Goal: Task Accomplishment & Management: Manage account settings

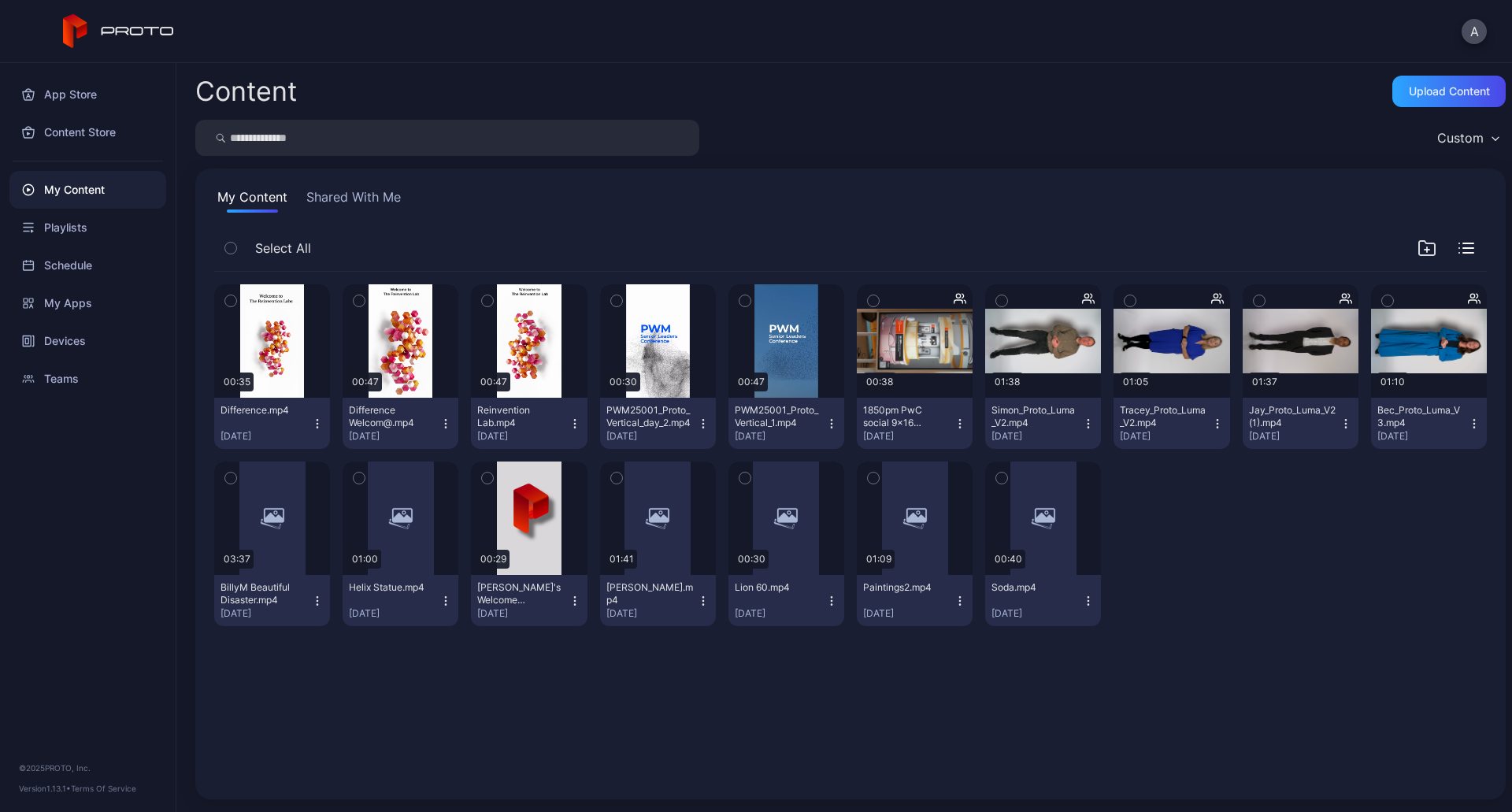
click at [57, 191] on div "My Content" at bounding box center [87, 190] width 156 height 38
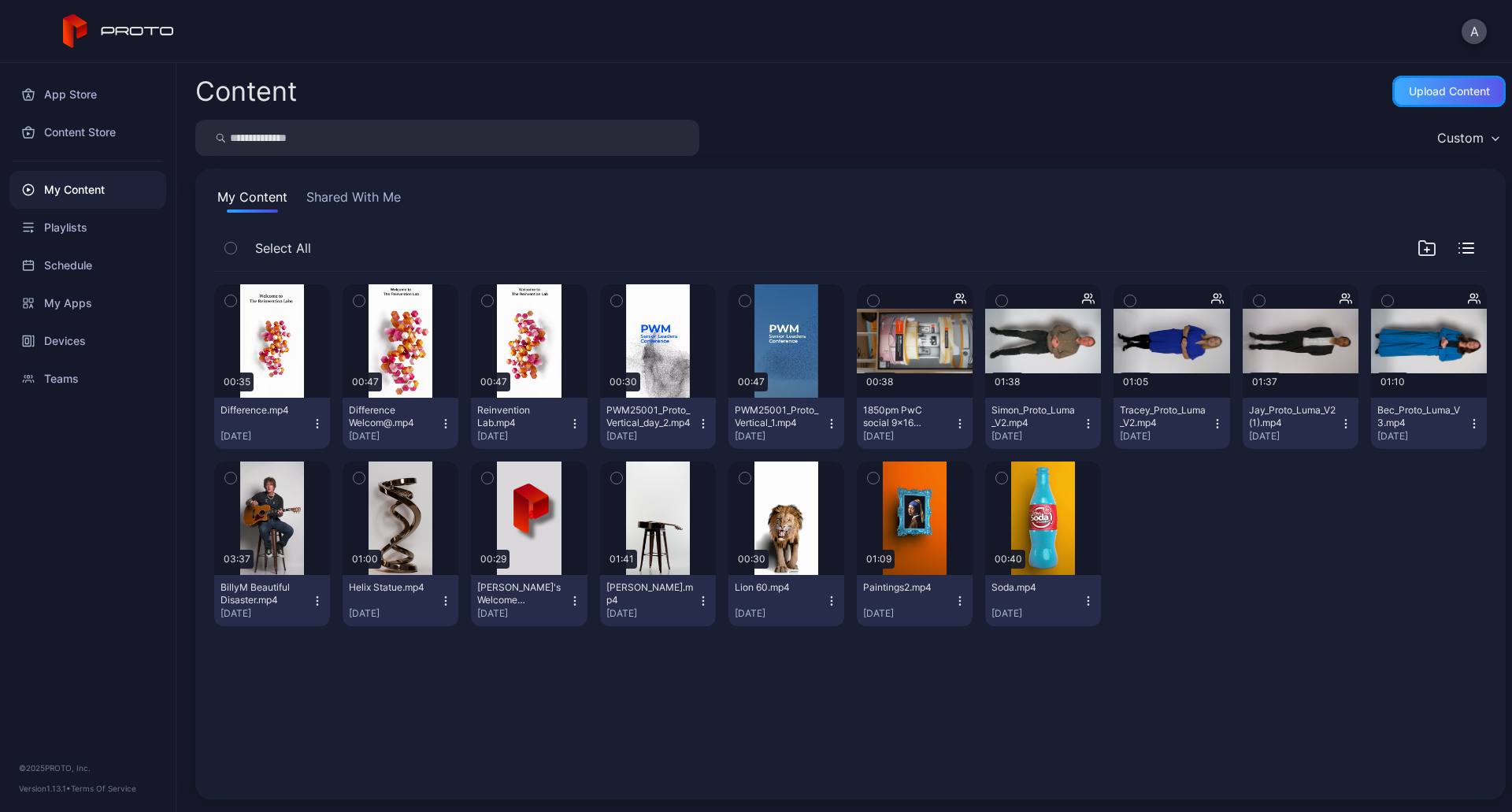
click at [1428, 98] on div "Upload Content" at bounding box center [1449, 91] width 113 height 31
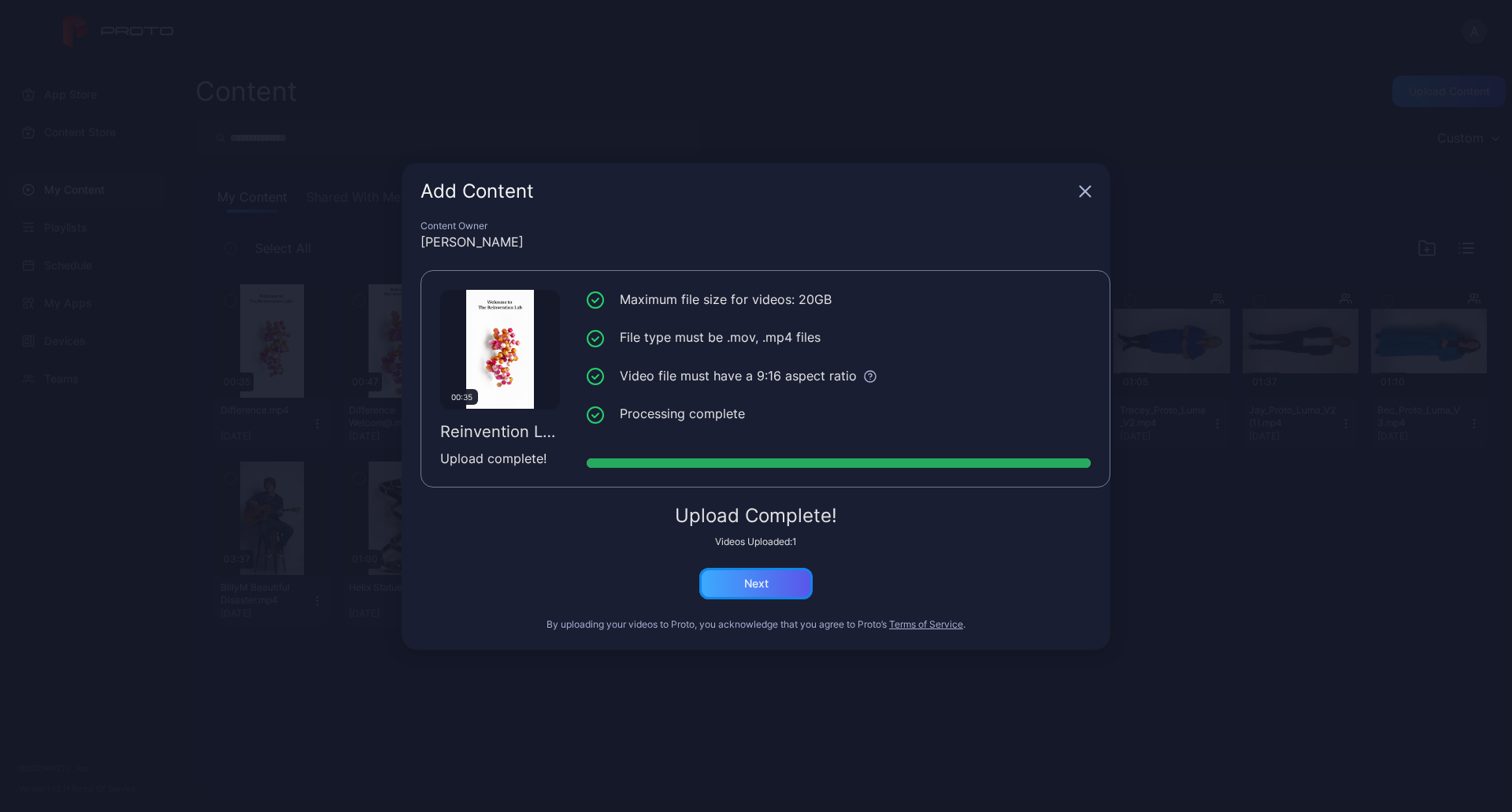
click at [751, 578] on div "Next" at bounding box center [756, 583] width 24 height 12
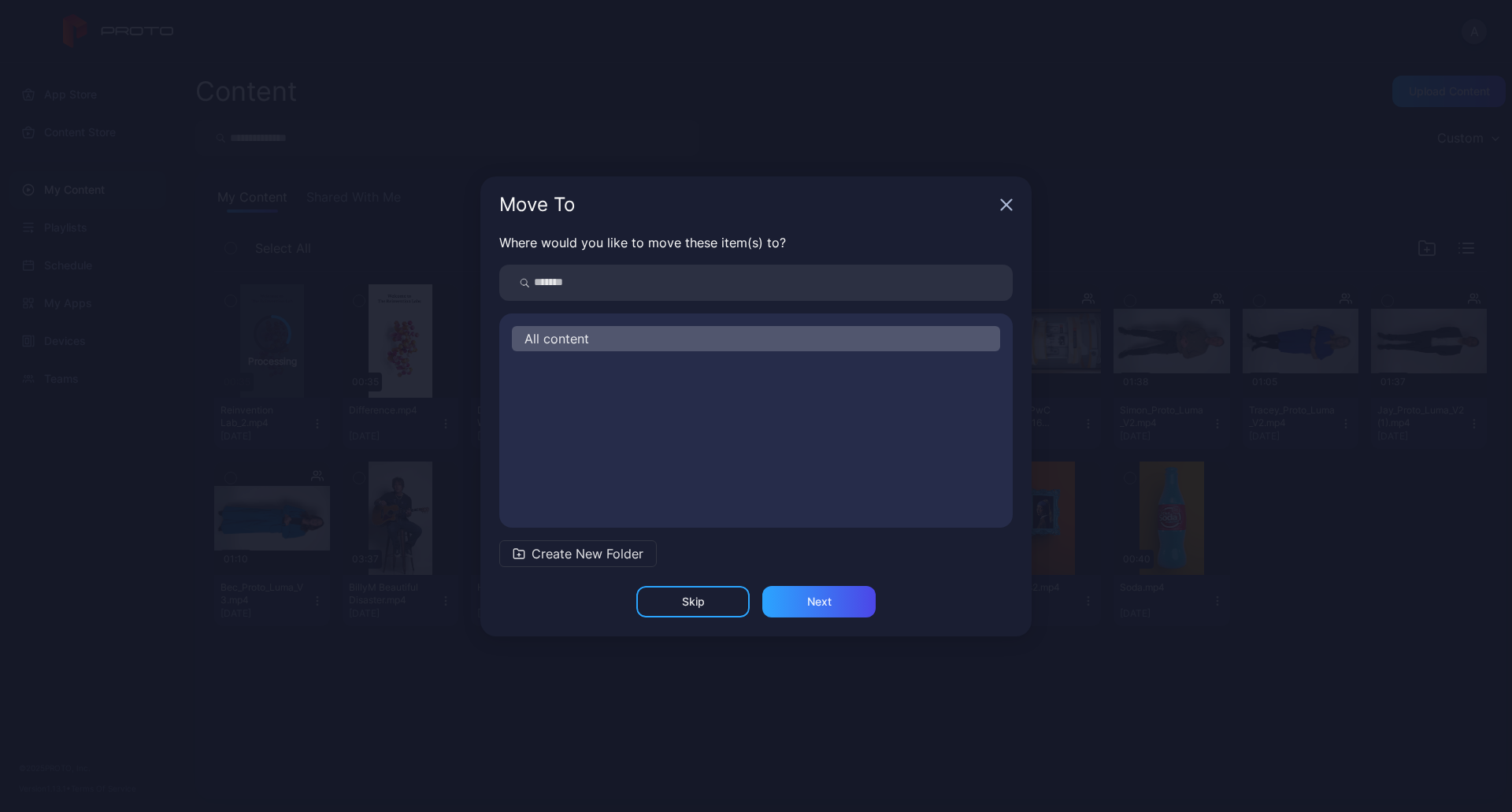
click at [609, 339] on div "All content" at bounding box center [756, 339] width 489 height 25
click at [815, 613] on div "Next" at bounding box center [819, 602] width 113 height 31
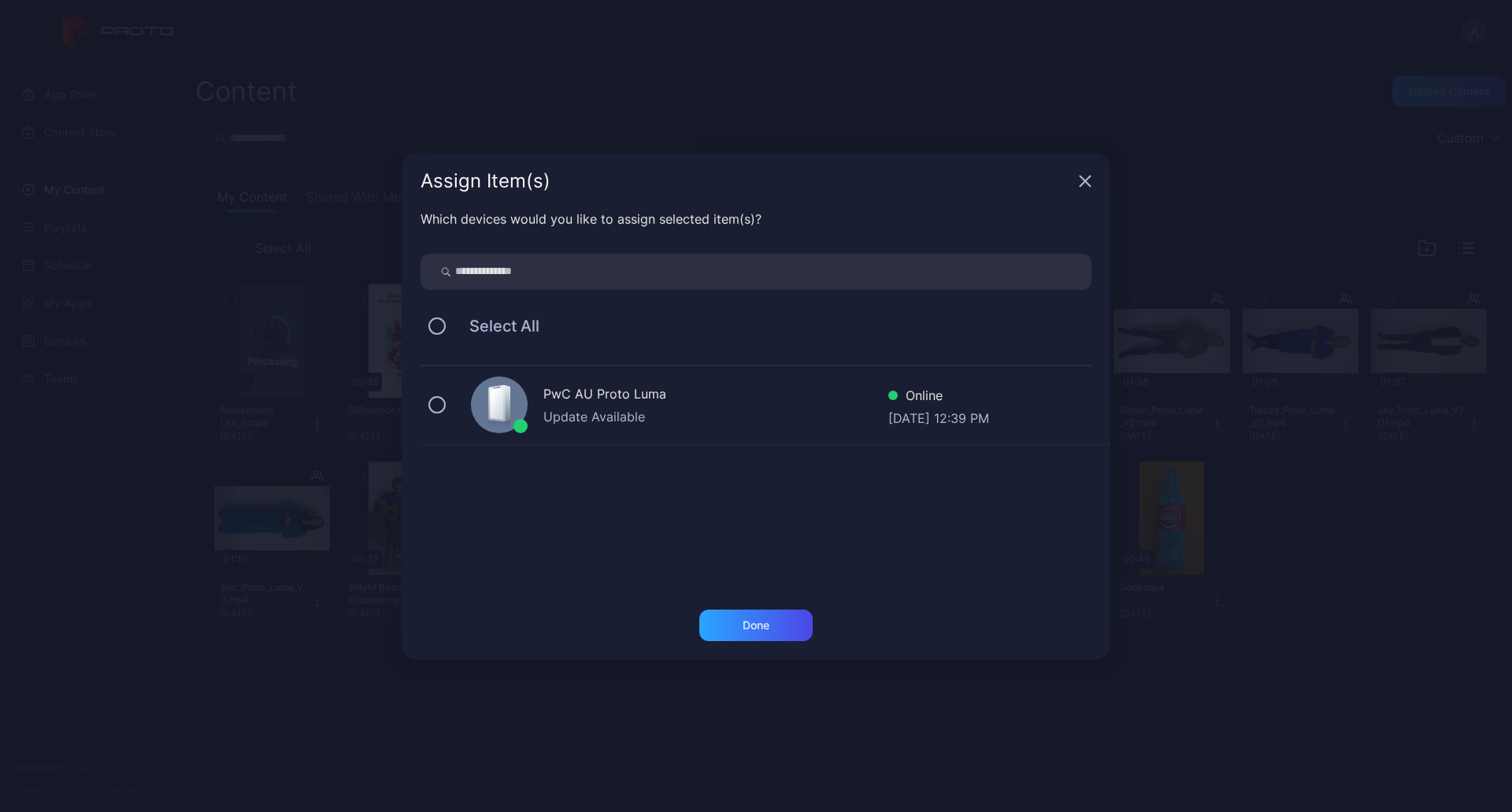
click at [560, 407] on div "Update Available" at bounding box center [715, 416] width 345 height 19
click at [761, 621] on div "Done" at bounding box center [756, 625] width 26 height 12
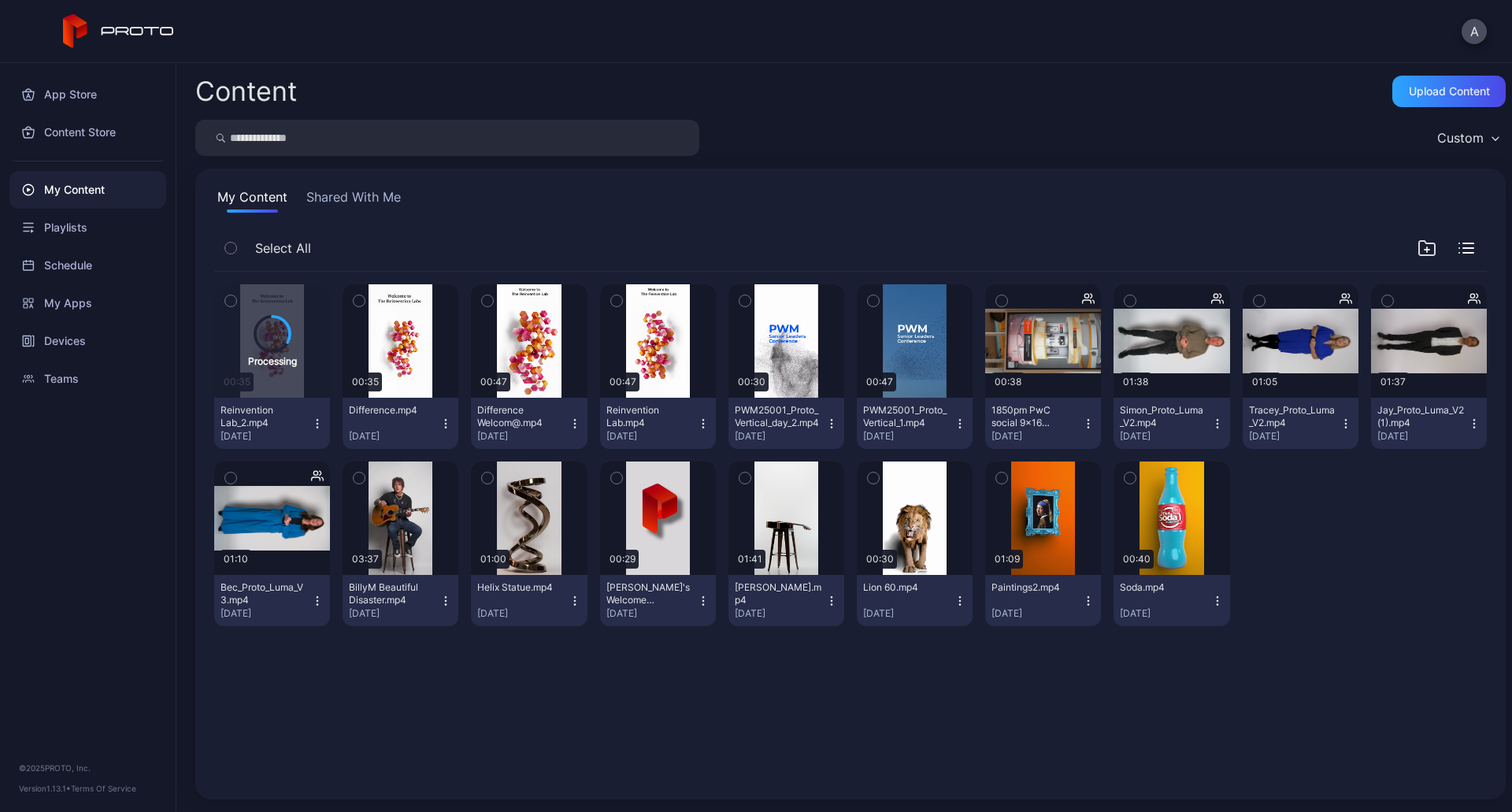
click at [318, 423] on icon "button" at bounding box center [317, 423] width 12 height 12
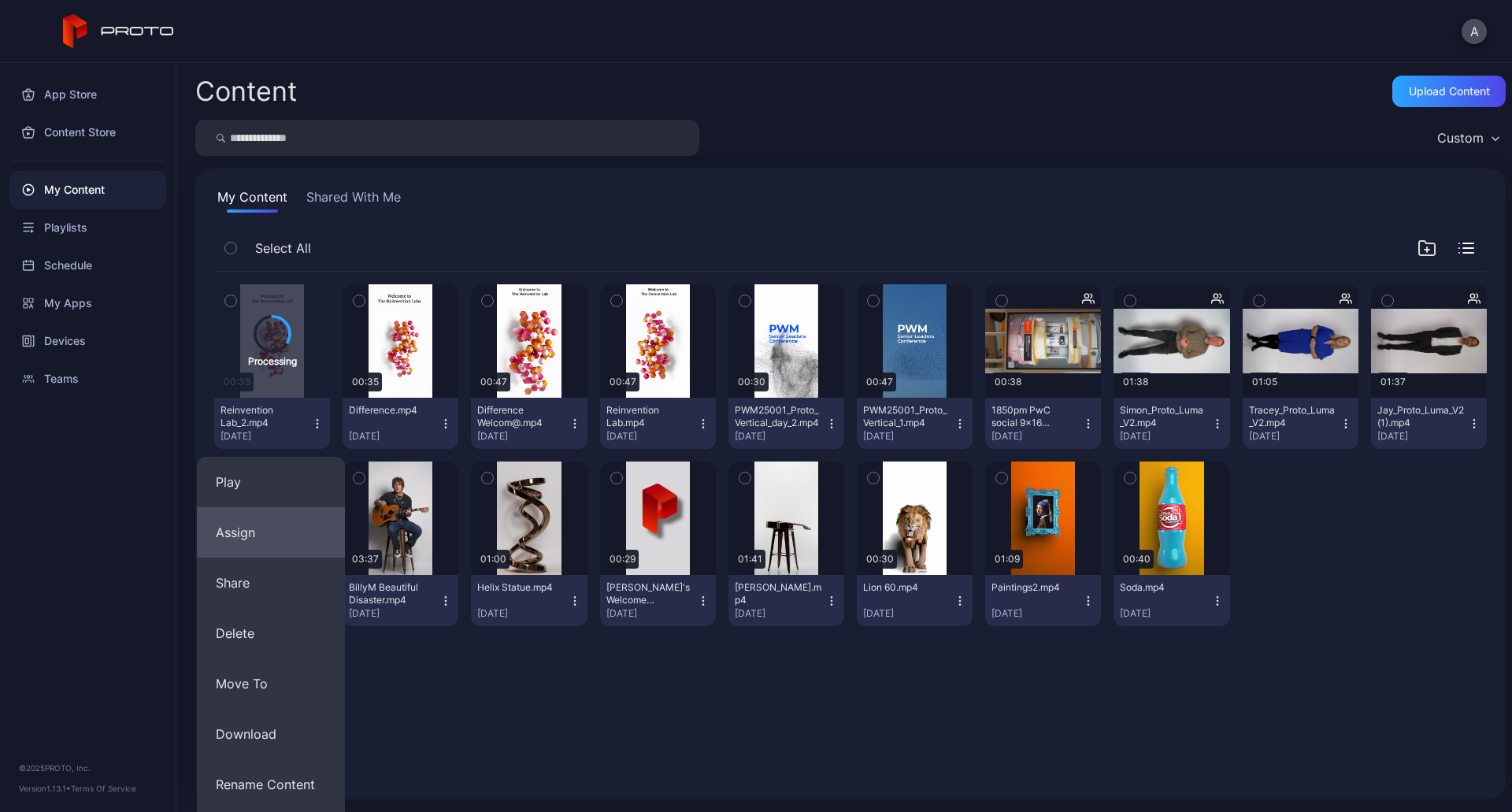
click at [302, 534] on button "Assign" at bounding box center [271, 532] width 148 height 50
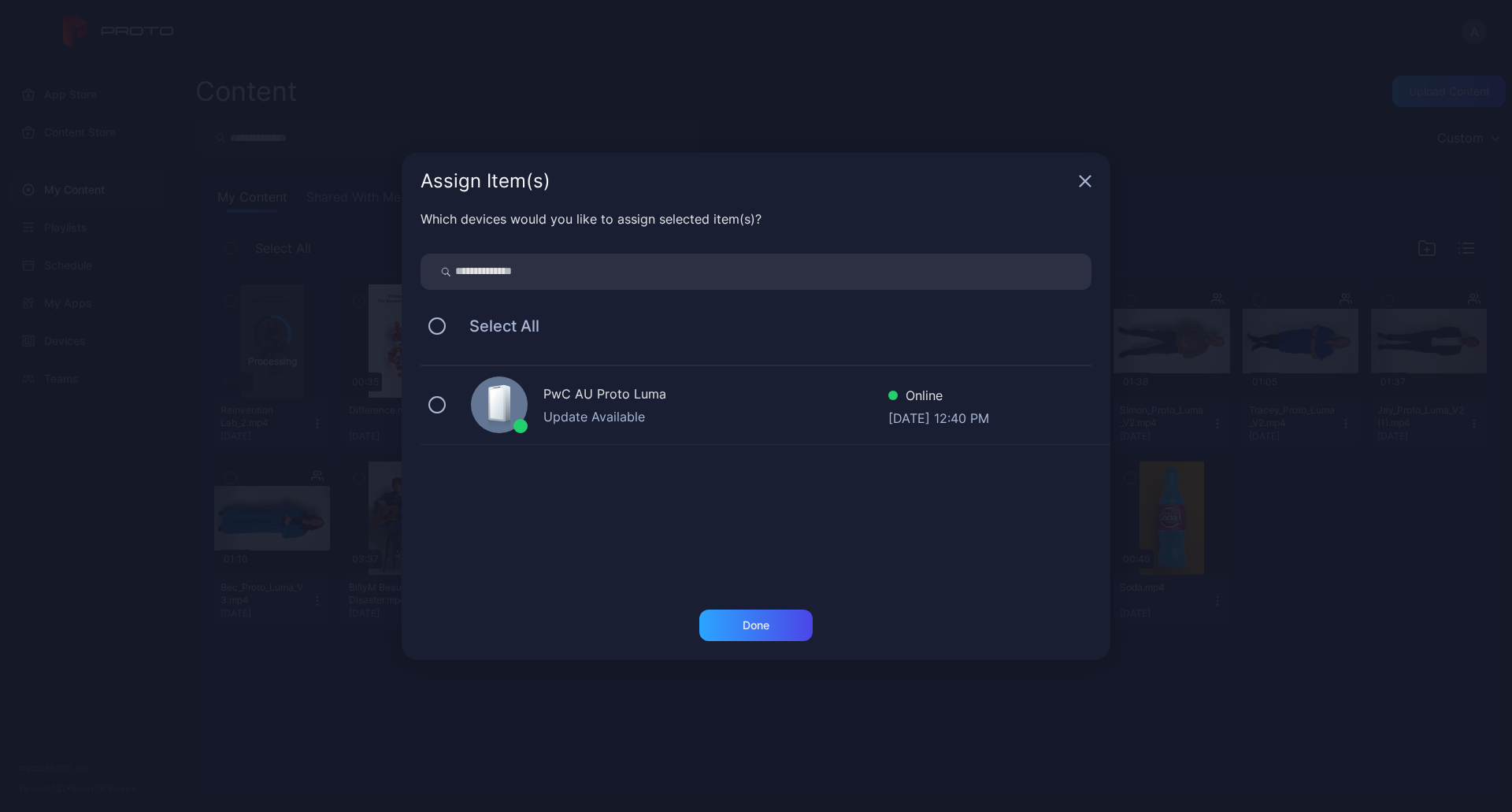
click at [606, 411] on div "Update Available" at bounding box center [715, 416] width 345 height 19
click at [774, 627] on div "Done" at bounding box center [756, 625] width 113 height 31
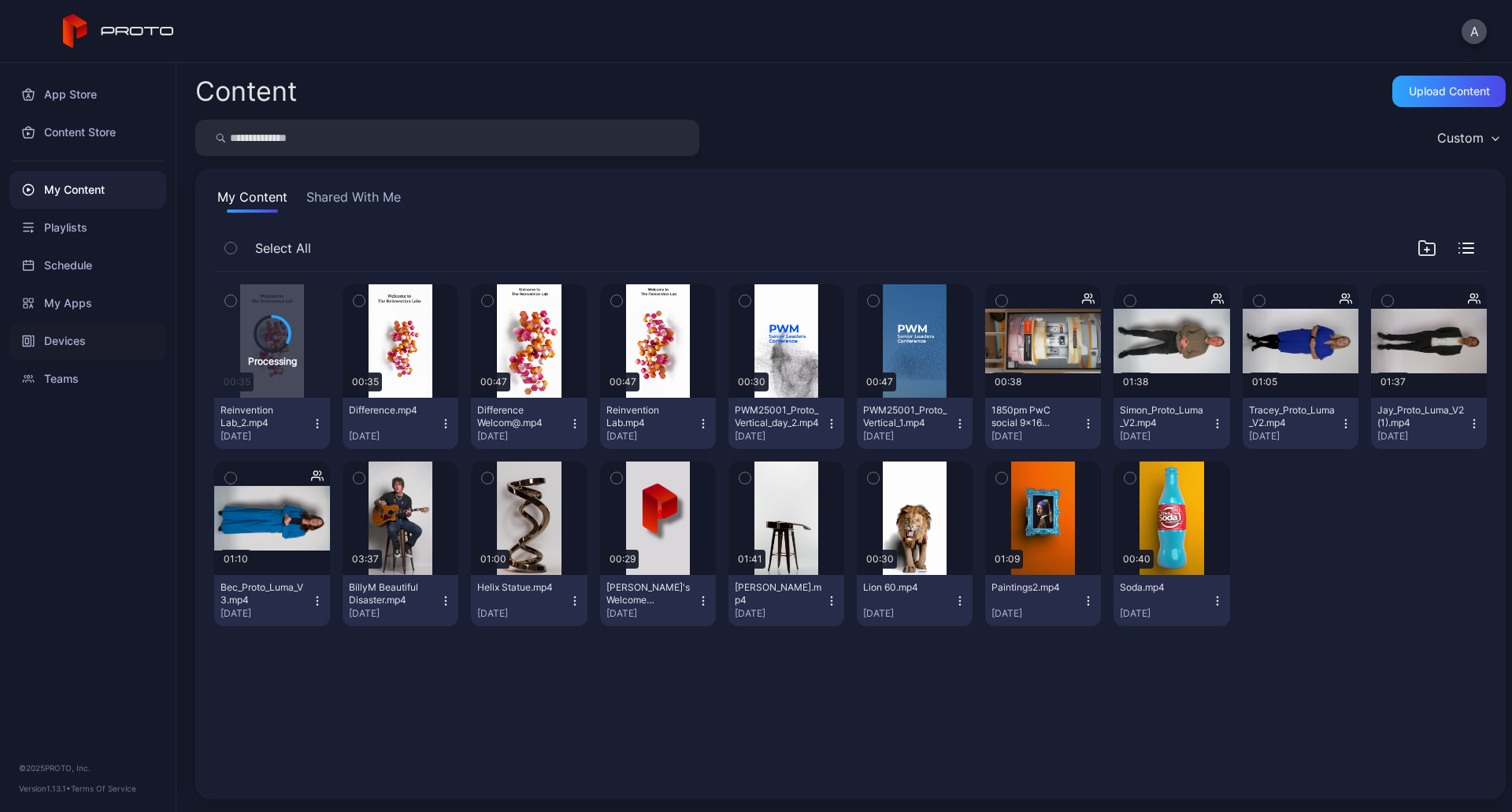
click at [72, 339] on div "Devices" at bounding box center [87, 341] width 156 height 38
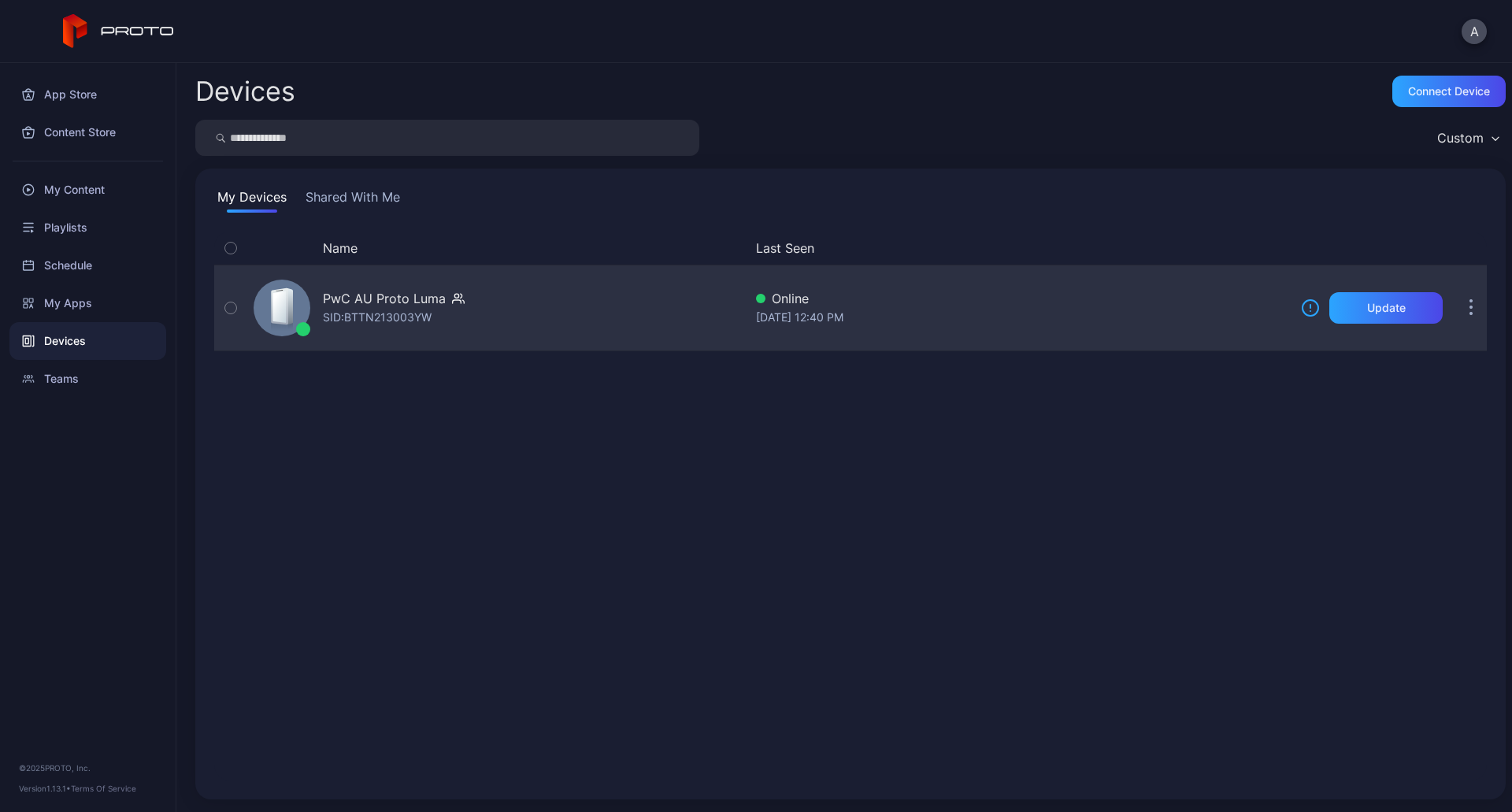
click at [460, 298] on icon "button" at bounding box center [461, 295] width 2 height 4
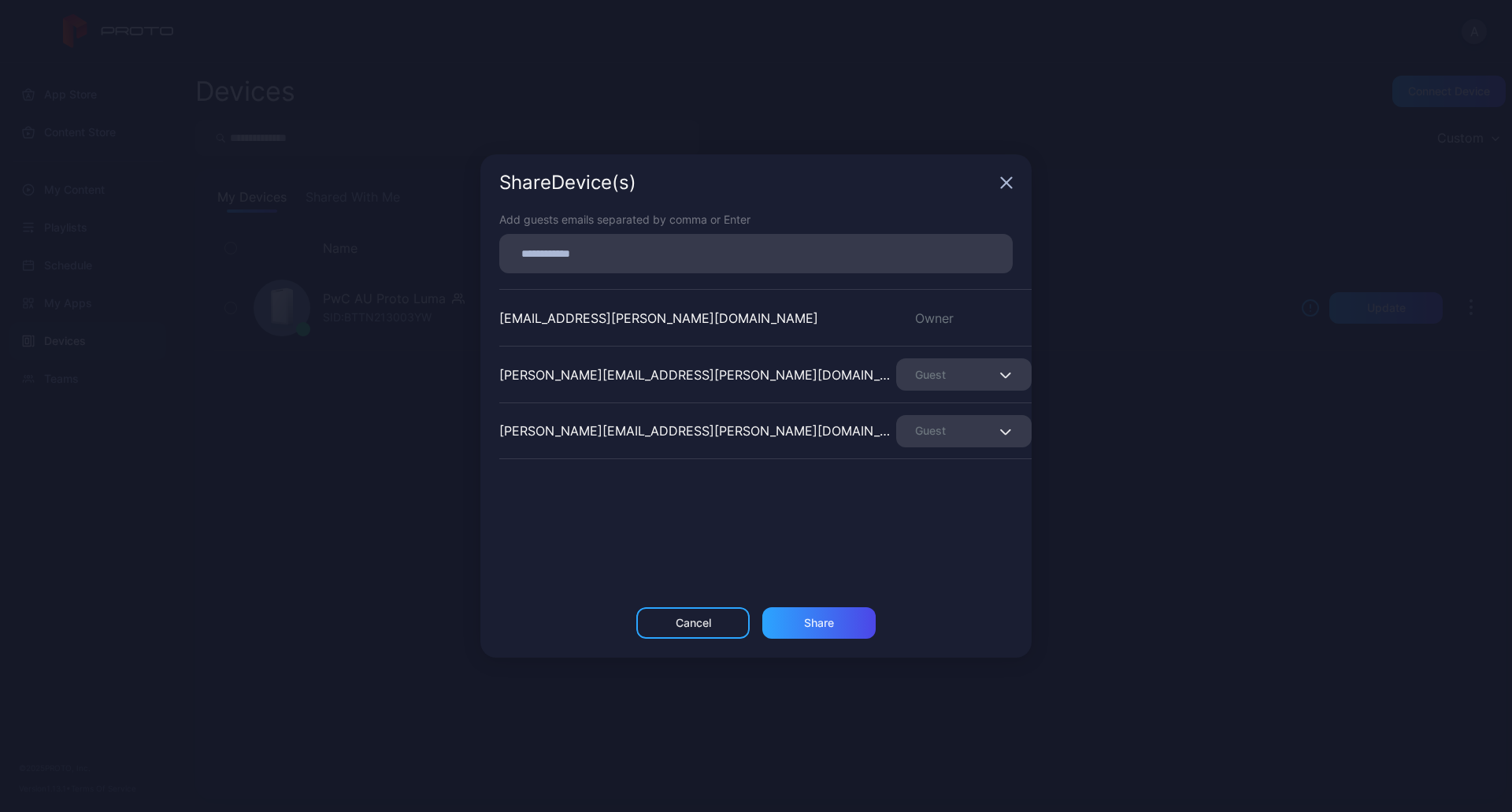
click at [946, 391] on div "[PERSON_NAME][EMAIL_ADDRESS][PERSON_NAME][DOMAIN_NAME] Guest" at bounding box center [765, 374] width 532 height 56
click at [970, 378] on div "Guest" at bounding box center [964, 374] width 136 height 32
click at [918, 486] on div "[EMAIL_ADDRESS][PERSON_NAME][DOMAIN_NAME] Owner [PERSON_NAME][DOMAIN_NAME][EMAI…" at bounding box center [765, 406] width 532 height 236
click at [1018, 175] on div "Share Device (s)" at bounding box center [756, 182] width 551 height 56
click at [1002, 185] on icon "button" at bounding box center [1006, 182] width 12 height 12
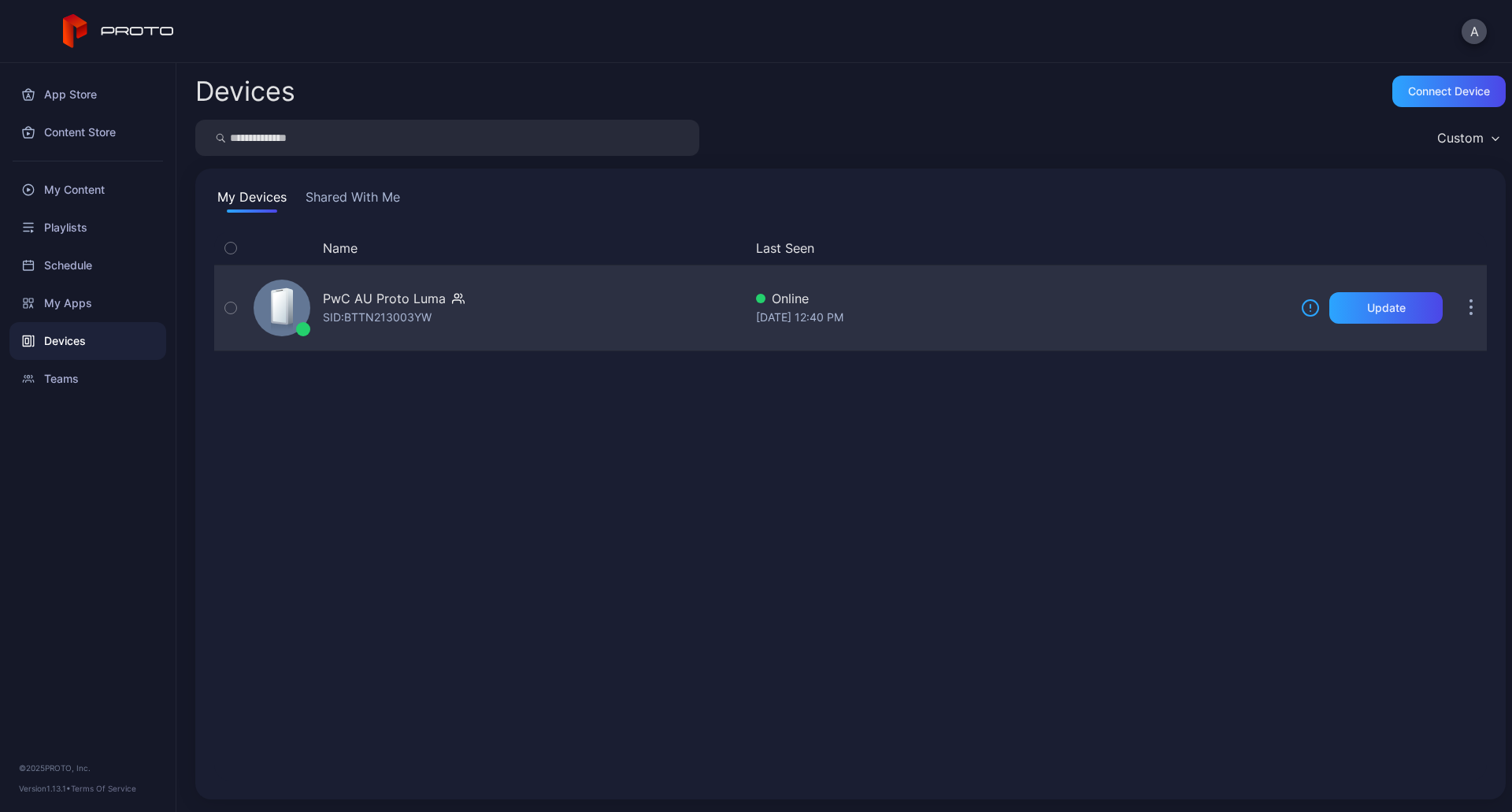
click at [523, 308] on div "PwC AU Proto [PERSON_NAME]: BTTN213003YW" at bounding box center [495, 307] width 496 height 79
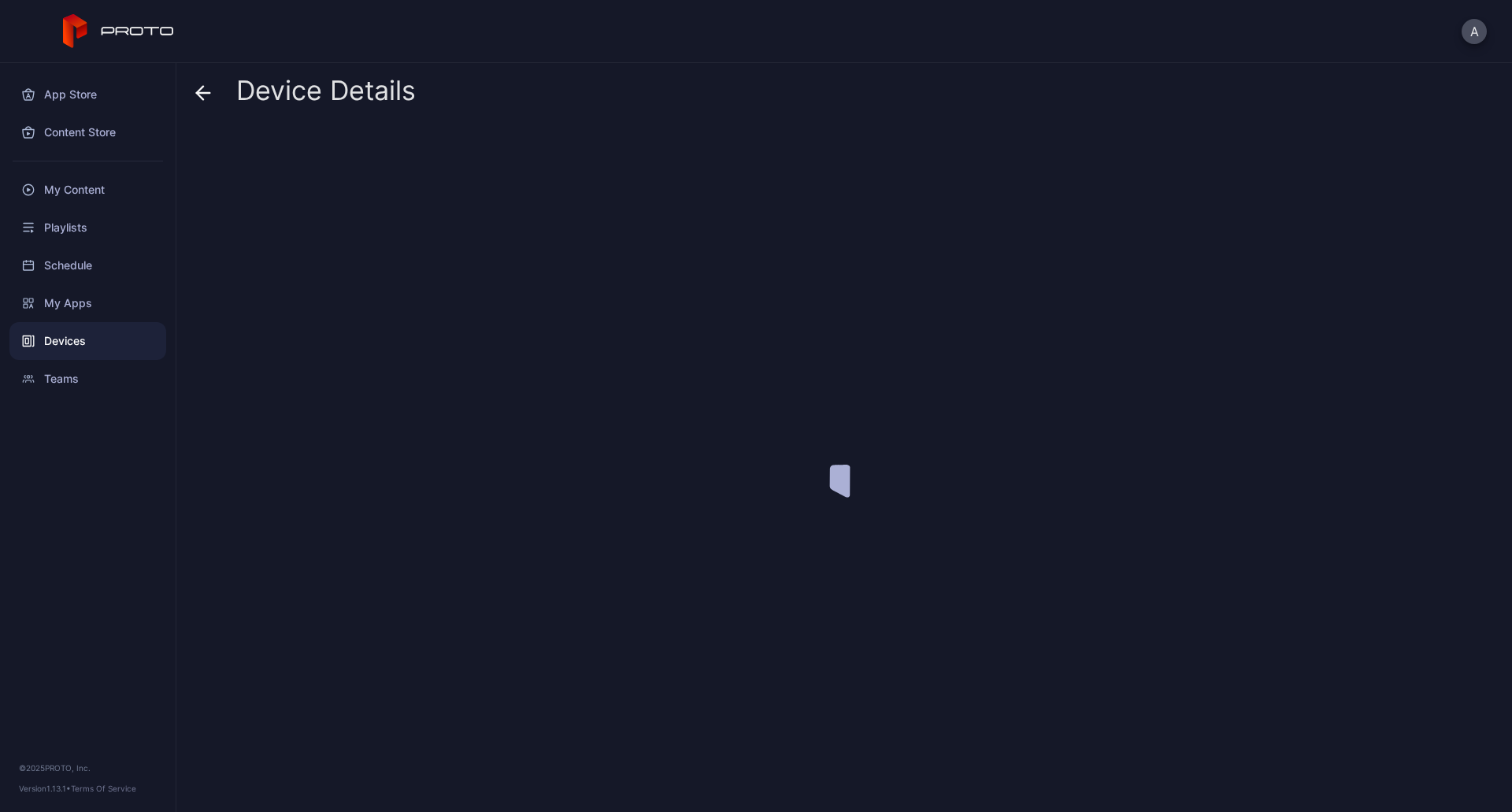
click at [523, 308] on div at bounding box center [850, 462] width 1311 height 673
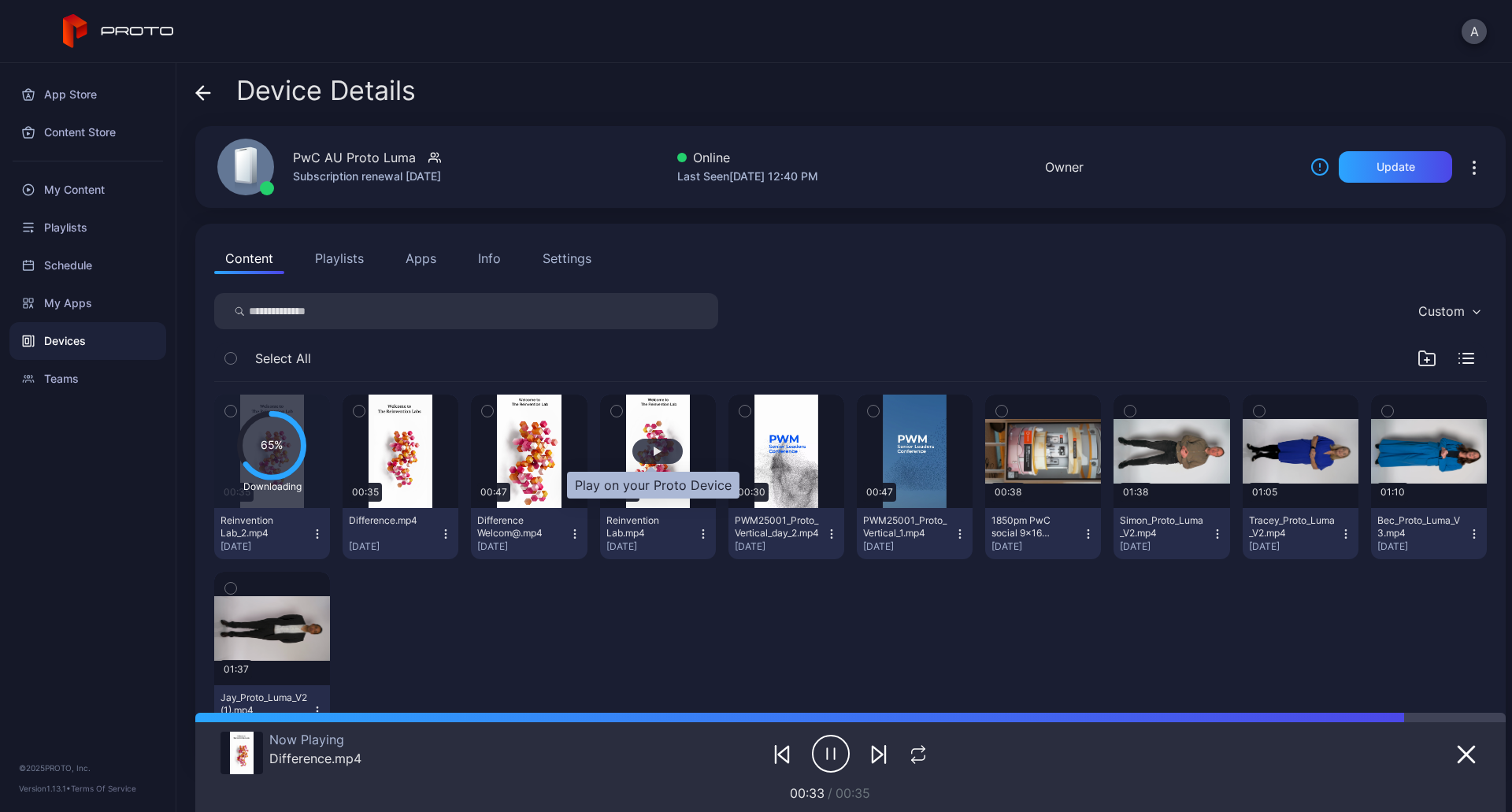
click at [653, 453] on div "button" at bounding box center [657, 450] width 8 height 9
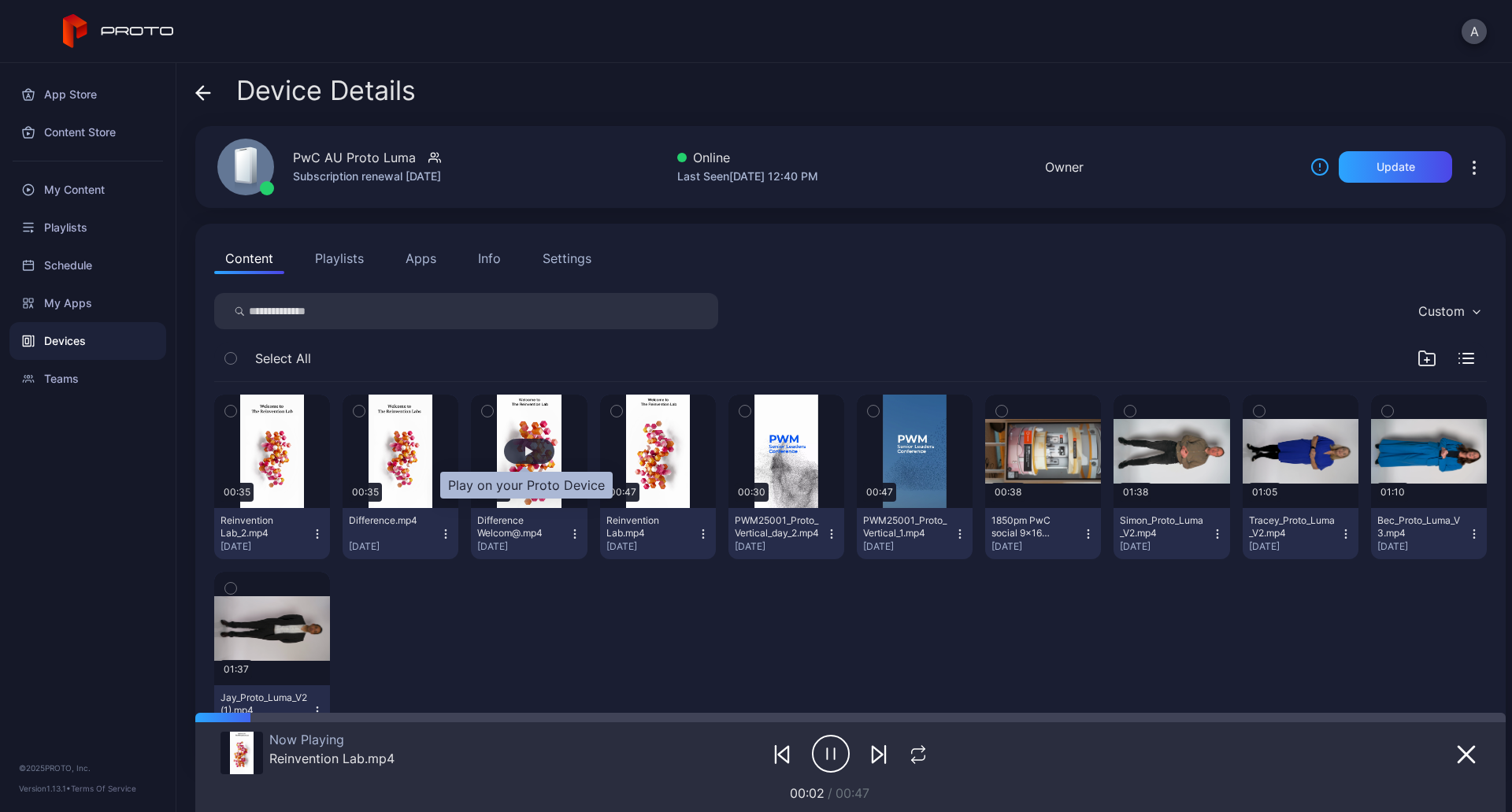
click at [531, 449] on div "button" at bounding box center [529, 451] width 51 height 25
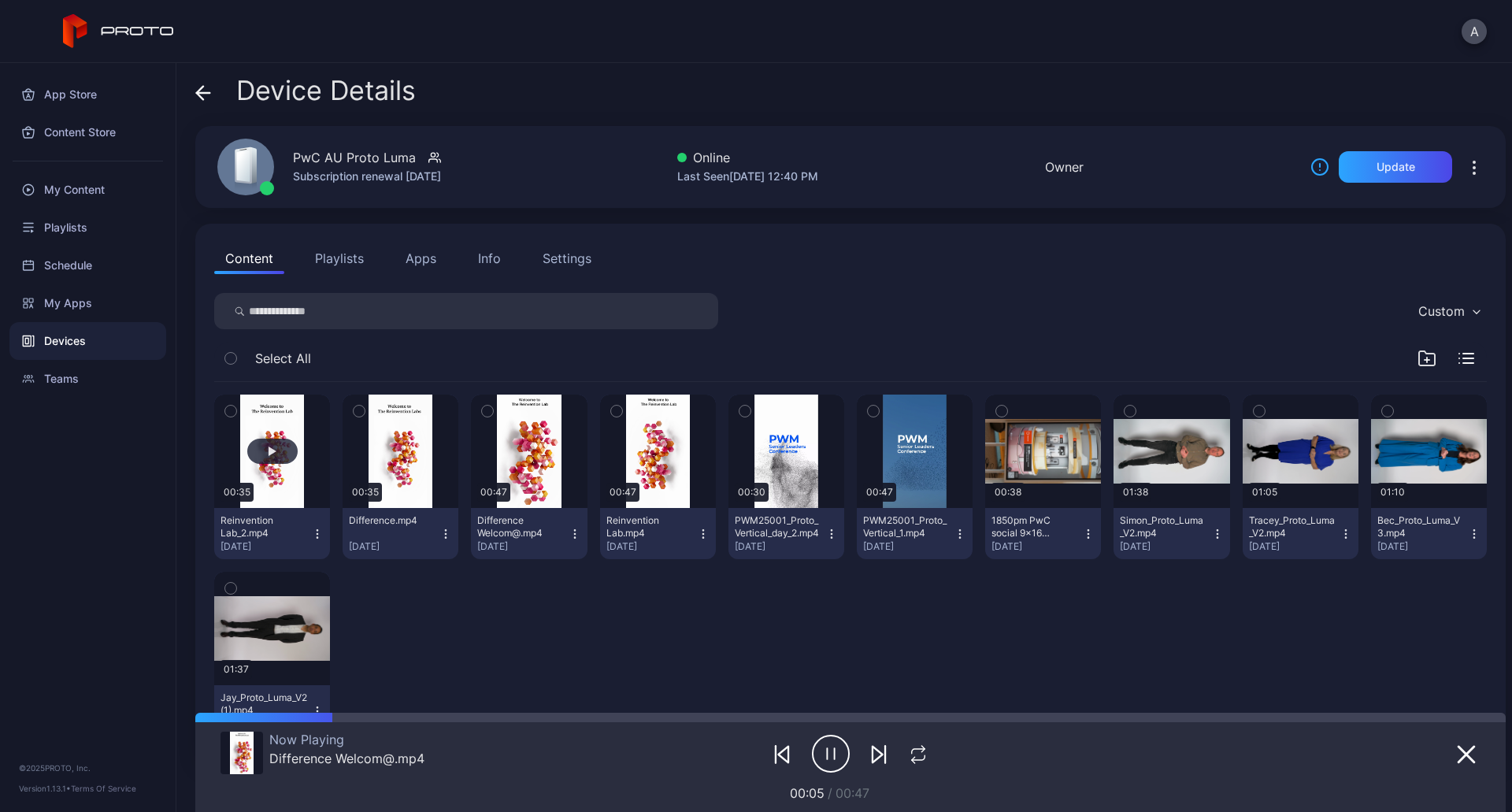
click at [285, 411] on button "button" at bounding box center [272, 451] width 116 height 113
click at [912, 749] on icon "button" at bounding box center [918, 752] width 13 height 5
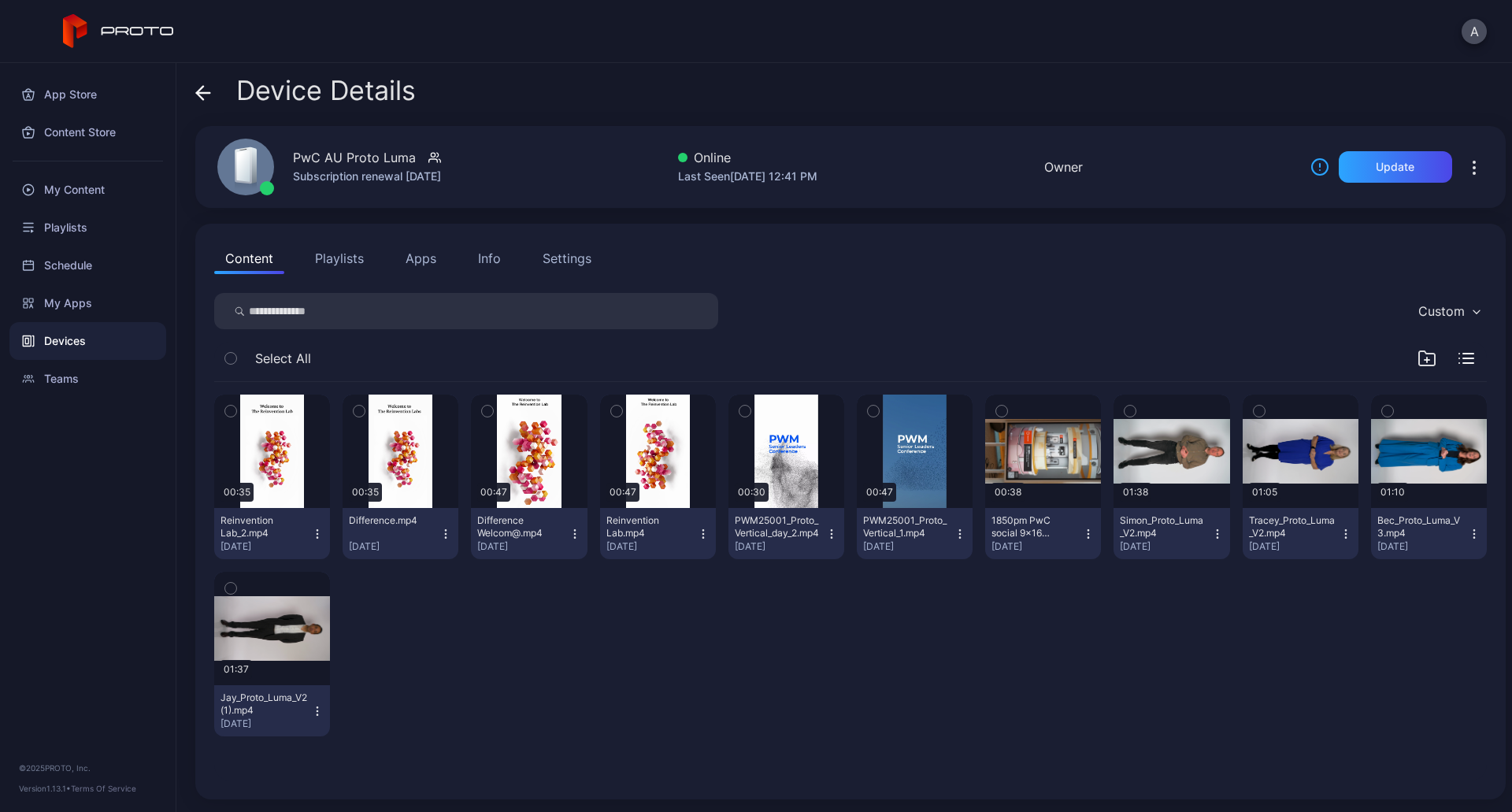
click at [1104, 257] on div "Content Playlists Apps Info Settings" at bounding box center [850, 258] width 1273 height 31
click at [283, 497] on button "button" at bounding box center [272, 451] width 116 height 113
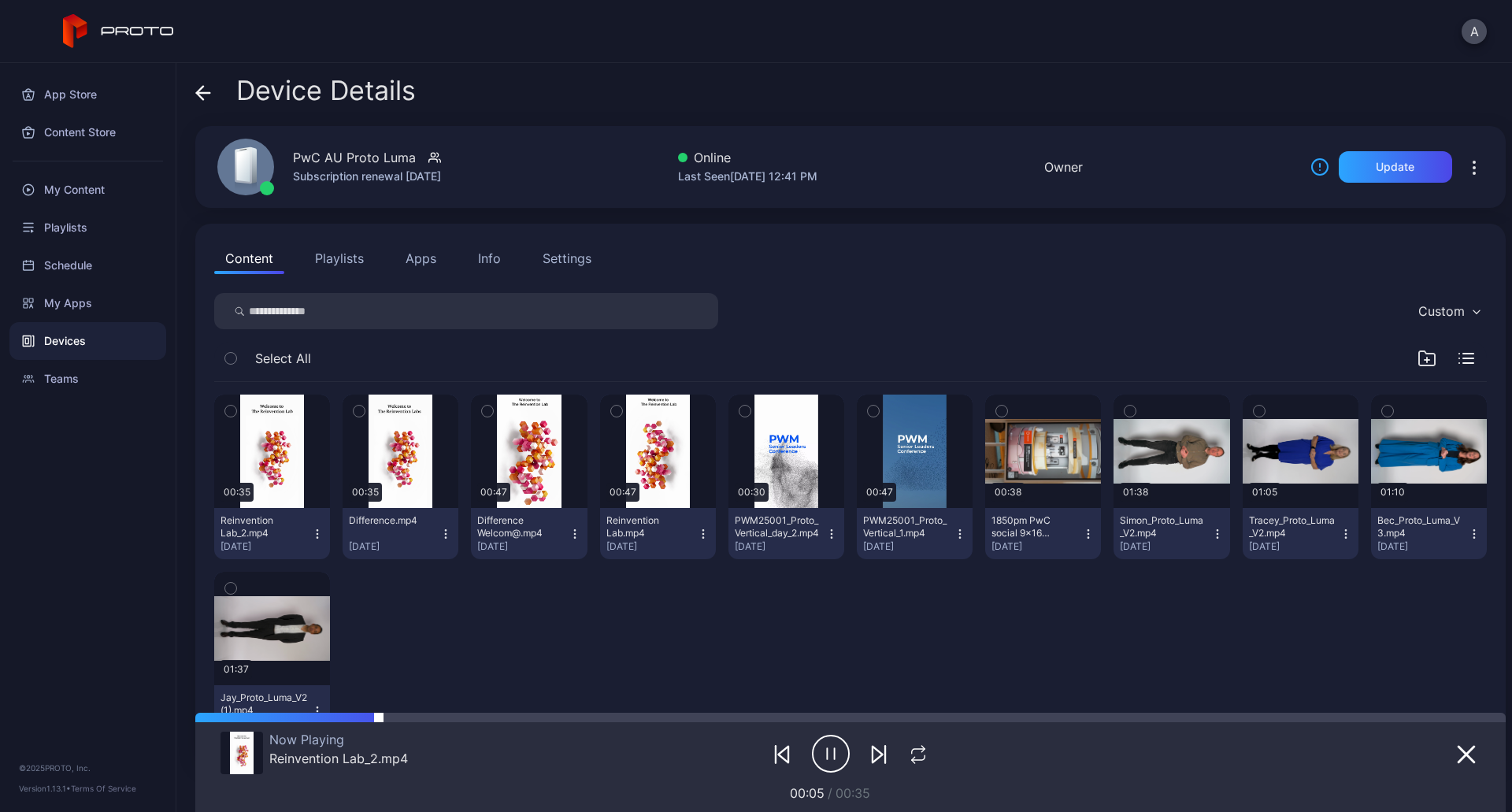
click at [1317, 717] on div at bounding box center [850, 717] width 1311 height 9
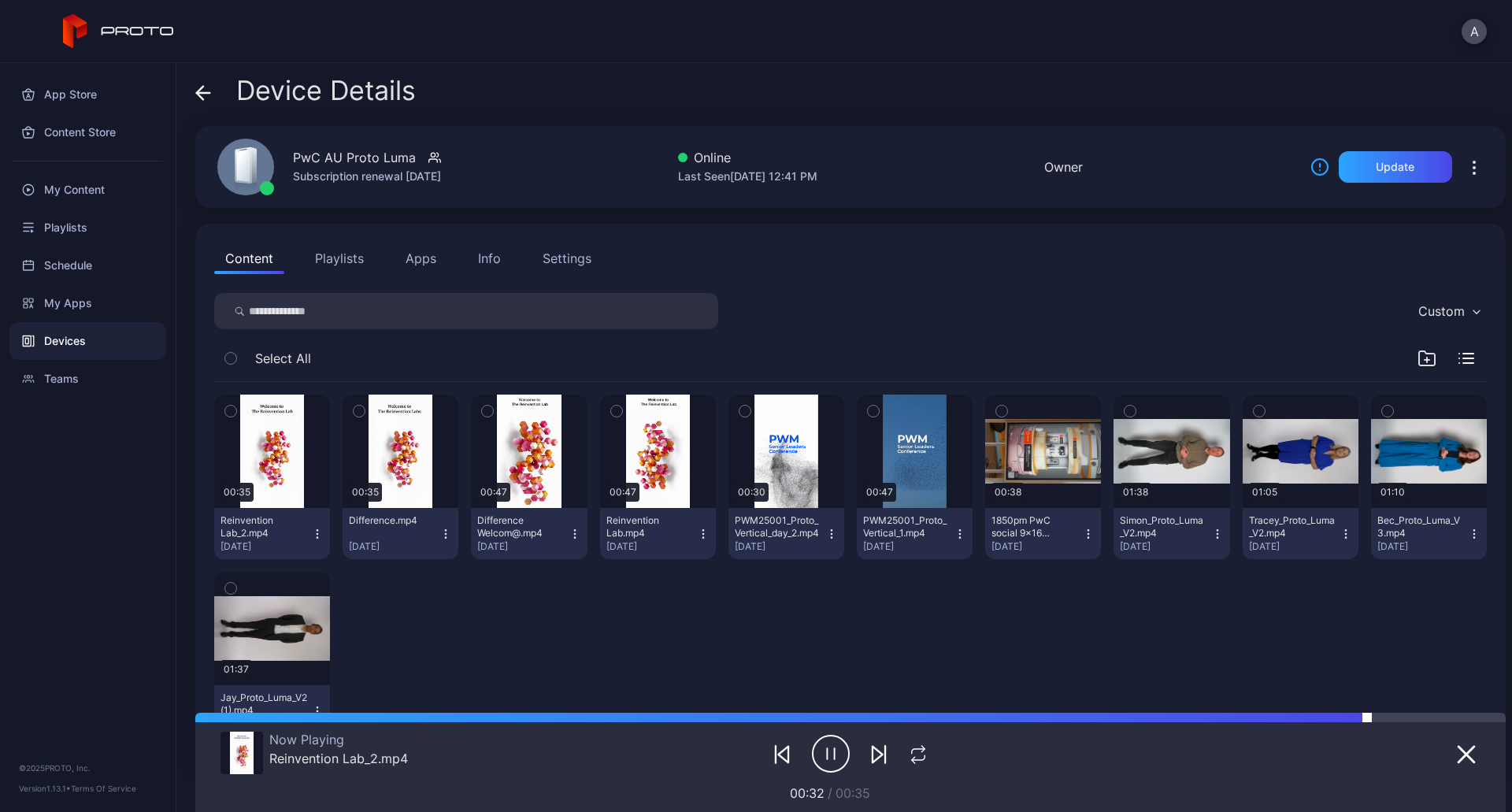
click at [1466, 718] on div at bounding box center [850, 717] width 1311 height 9
click at [588, 646] on div "00:35 Reinvention Lab_2.mp4 [DATE] 00:35 Difference.mp4 [DATE] 00:47 Difference…" at bounding box center [850, 565] width 1273 height 367
